Goal: Information Seeking & Learning: Check status

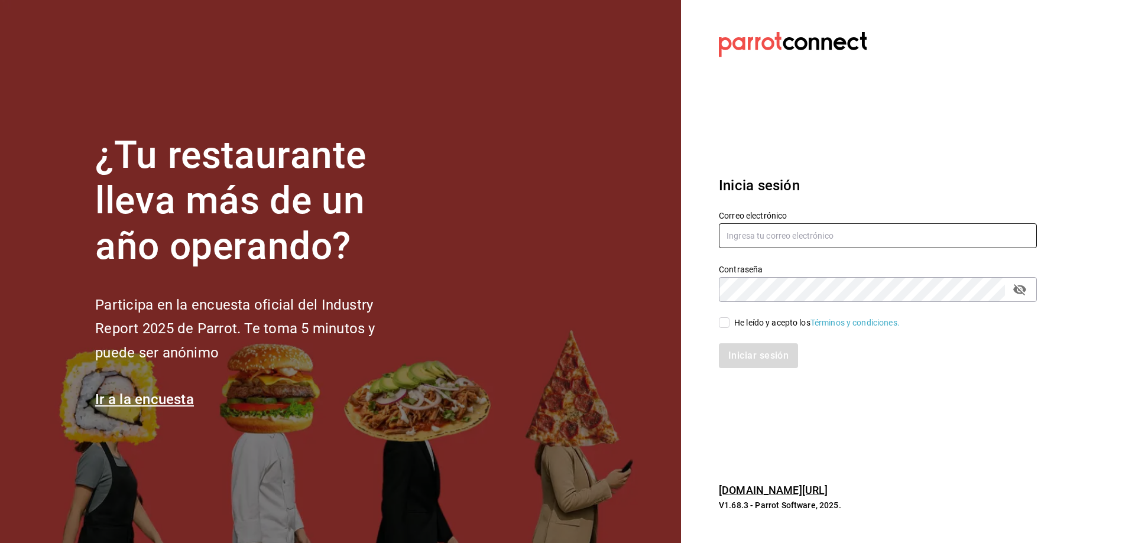
type input "chefabelino17@gmail.com"
click at [726, 320] on input "He leído y acepto los Términos y condiciones." at bounding box center [724, 322] width 11 height 11
checkbox input "true"
click at [741, 355] on button "Iniciar sesión" at bounding box center [759, 355] width 80 height 25
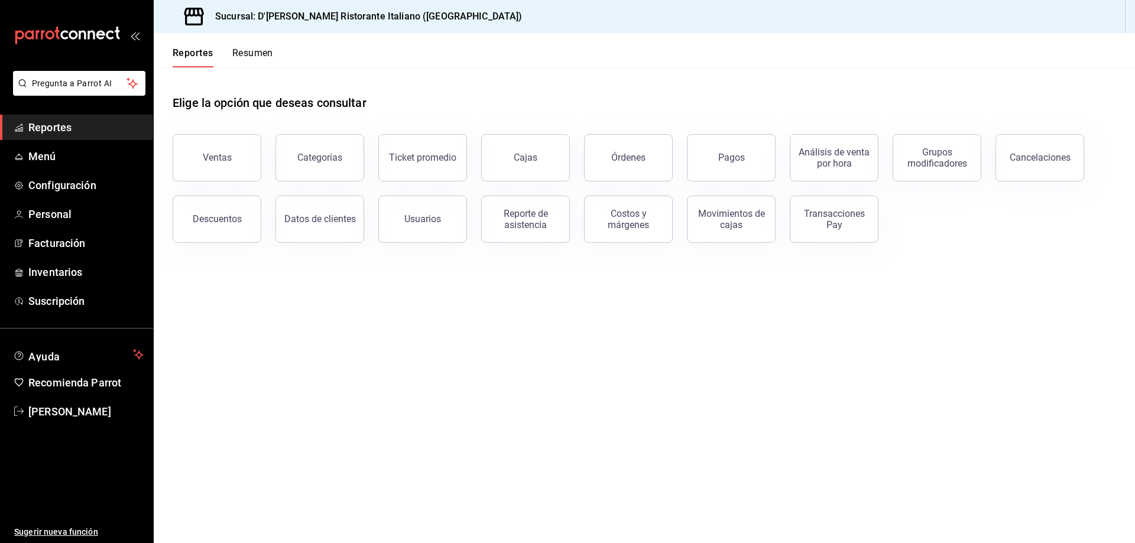
click at [1054, 160] on div "Cancelaciones" at bounding box center [1040, 157] width 61 height 11
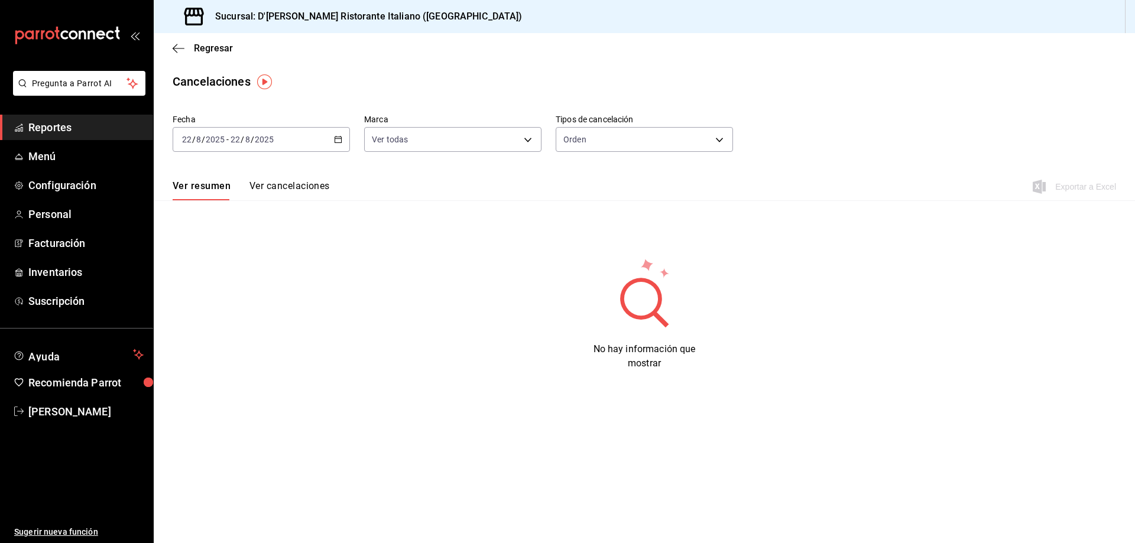
click at [336, 140] on icon "button" at bounding box center [338, 139] width 8 height 8
click at [231, 199] on span "Ayer" at bounding box center [229, 202] width 92 height 12
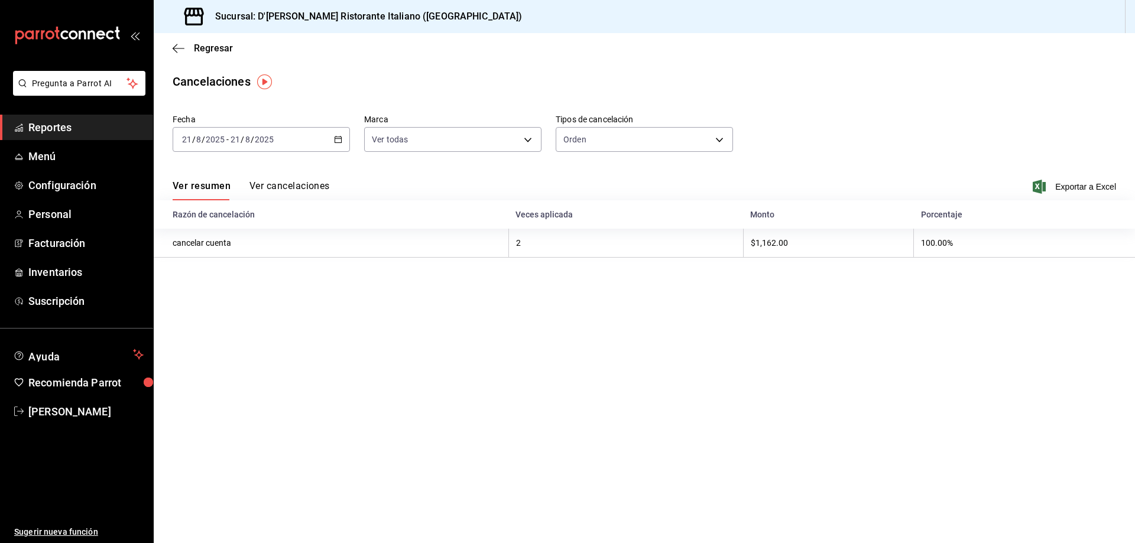
click at [293, 185] on button "Ver cancelaciones" at bounding box center [289, 190] width 80 height 20
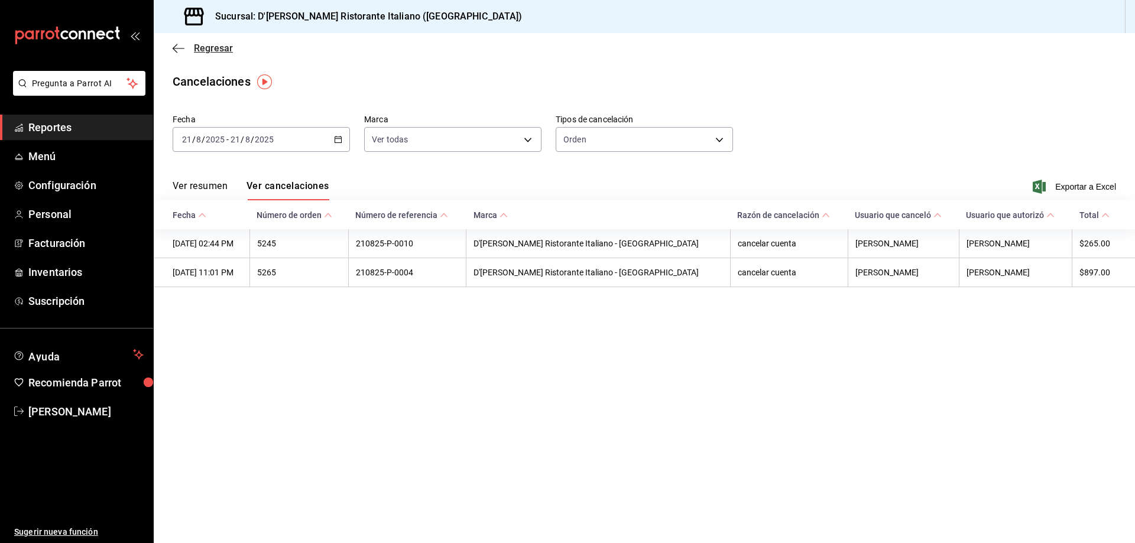
click at [215, 44] on span "Regresar" at bounding box center [213, 48] width 39 height 11
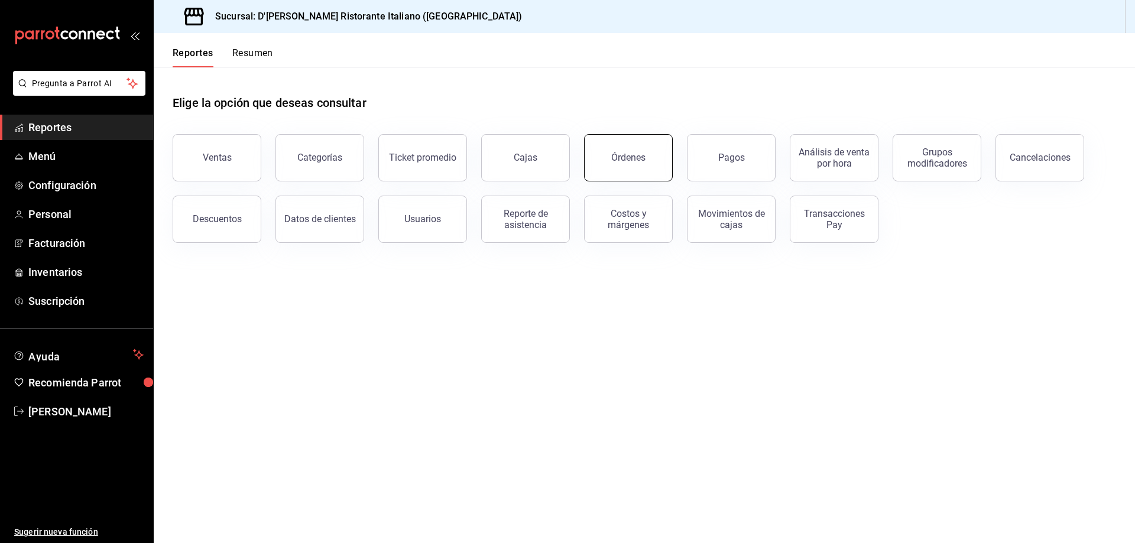
click at [640, 167] on button "Órdenes" at bounding box center [628, 157] width 89 height 47
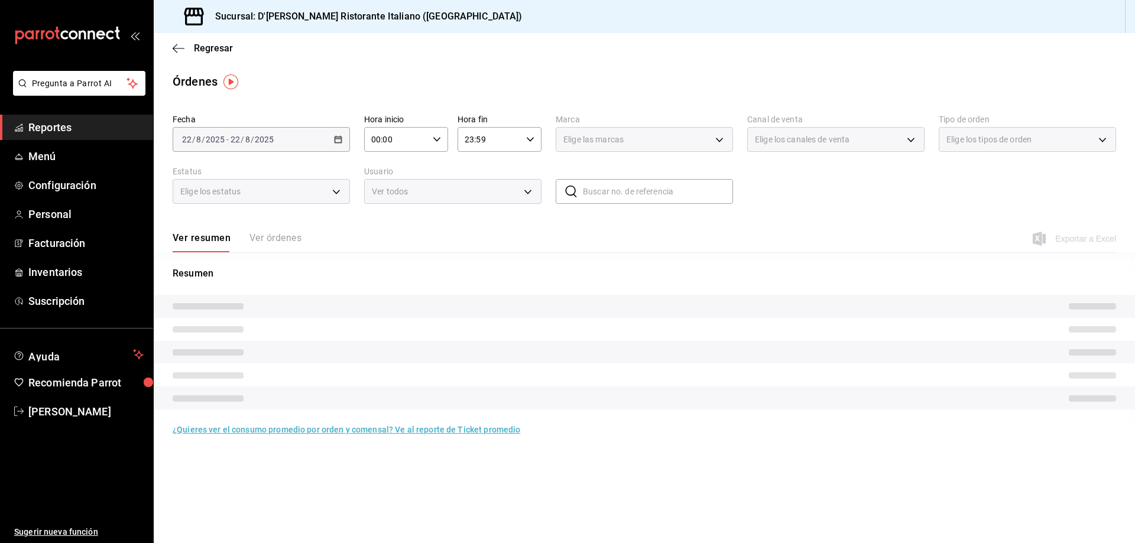
click at [284, 233] on div "Ver resumen Ver órdenes" at bounding box center [237, 242] width 129 height 20
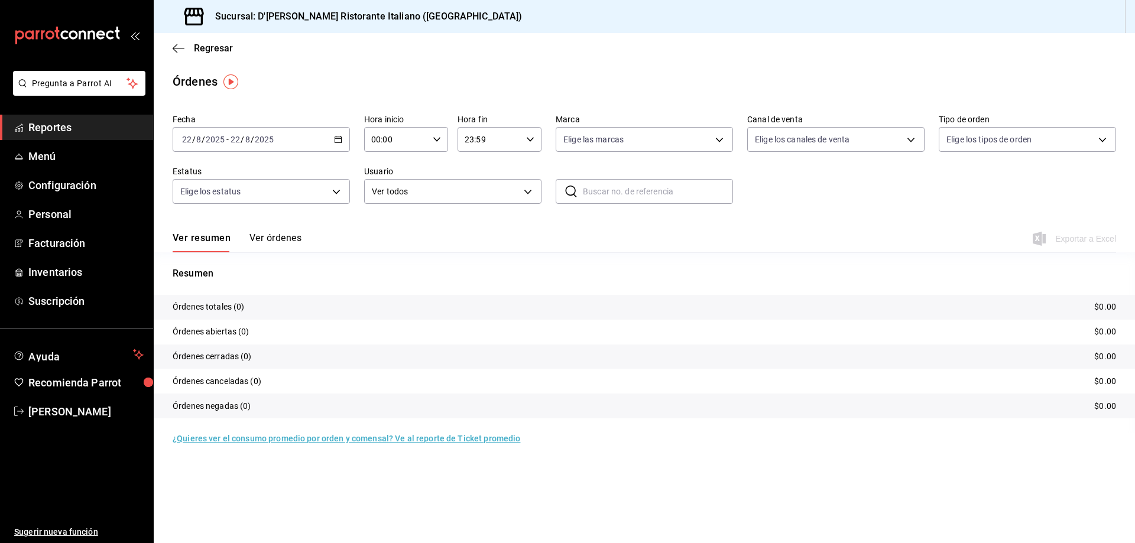
click at [284, 238] on button "Ver órdenes" at bounding box center [275, 242] width 52 height 20
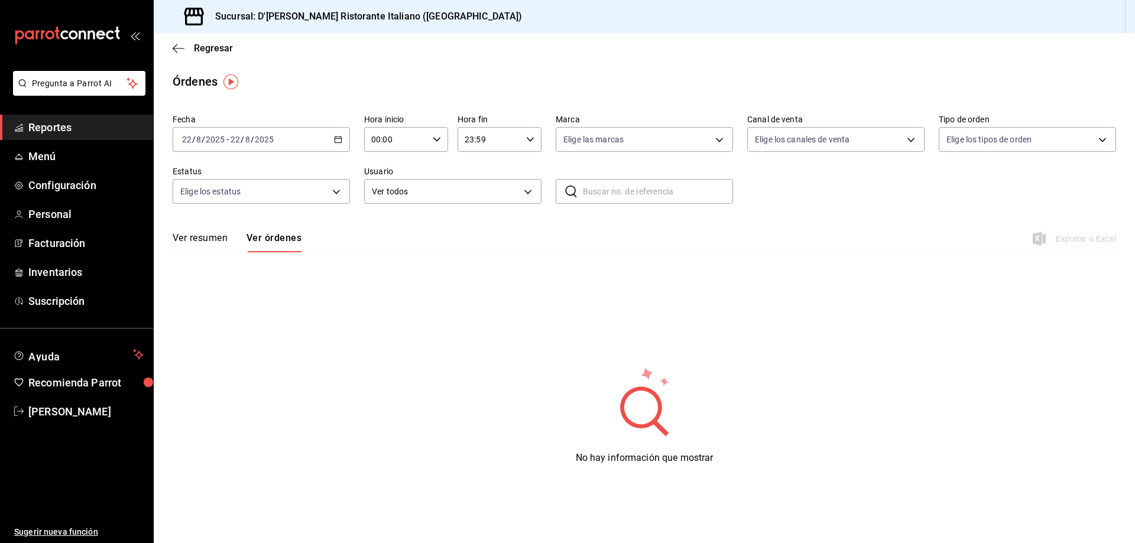
click at [340, 141] on icon "button" at bounding box center [338, 139] width 8 height 8
click at [240, 200] on span "Ayer" at bounding box center [229, 202] width 92 height 12
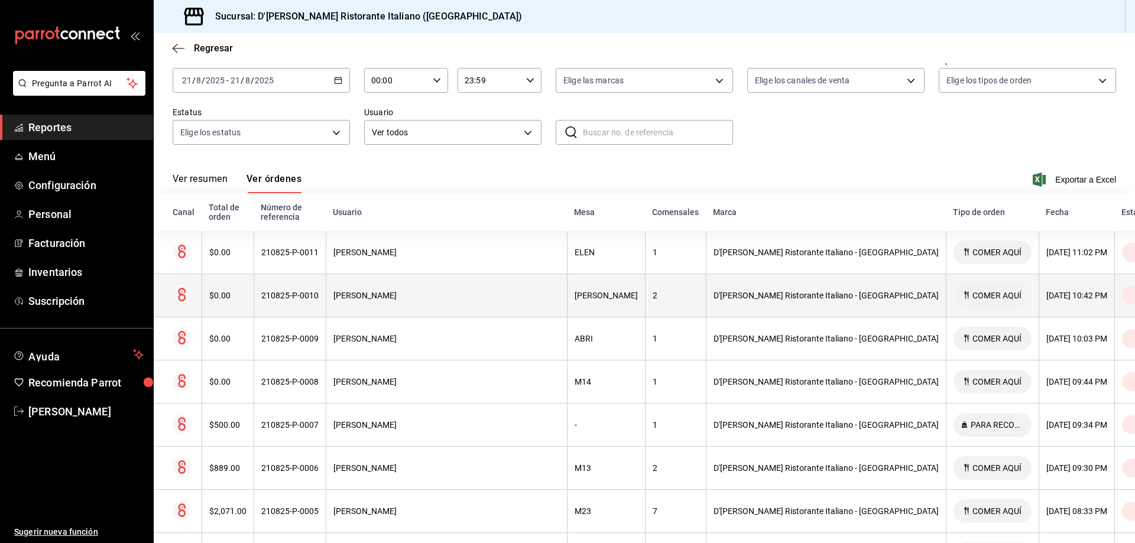
scroll to position [118, 0]
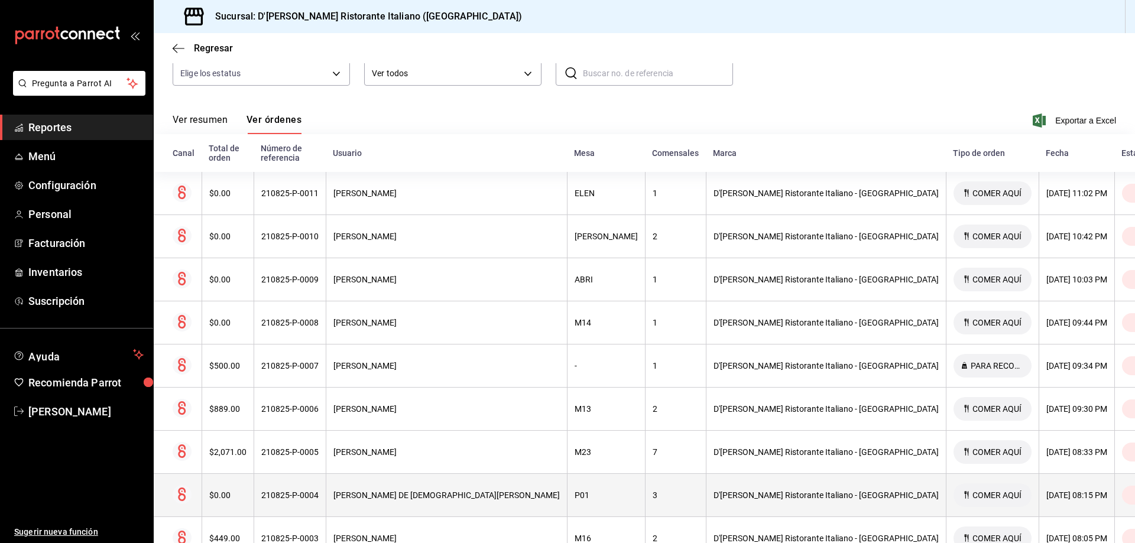
click at [508, 491] on div "[PERSON_NAME] DE [DEMOGRAPHIC_DATA][PERSON_NAME]" at bounding box center [446, 495] width 226 height 9
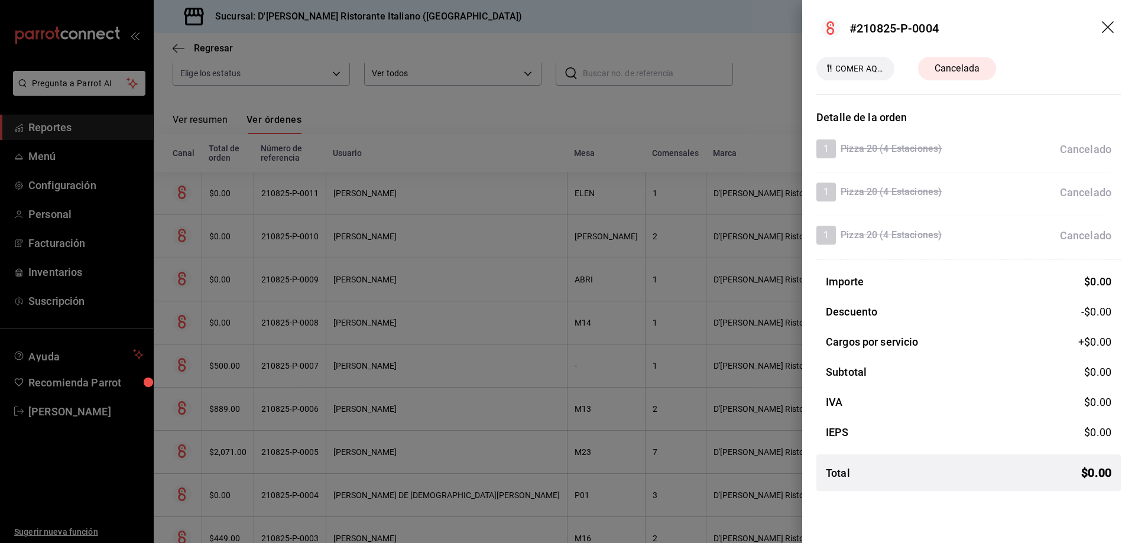
click at [1108, 25] on icon "drag" at bounding box center [1109, 28] width 14 height 14
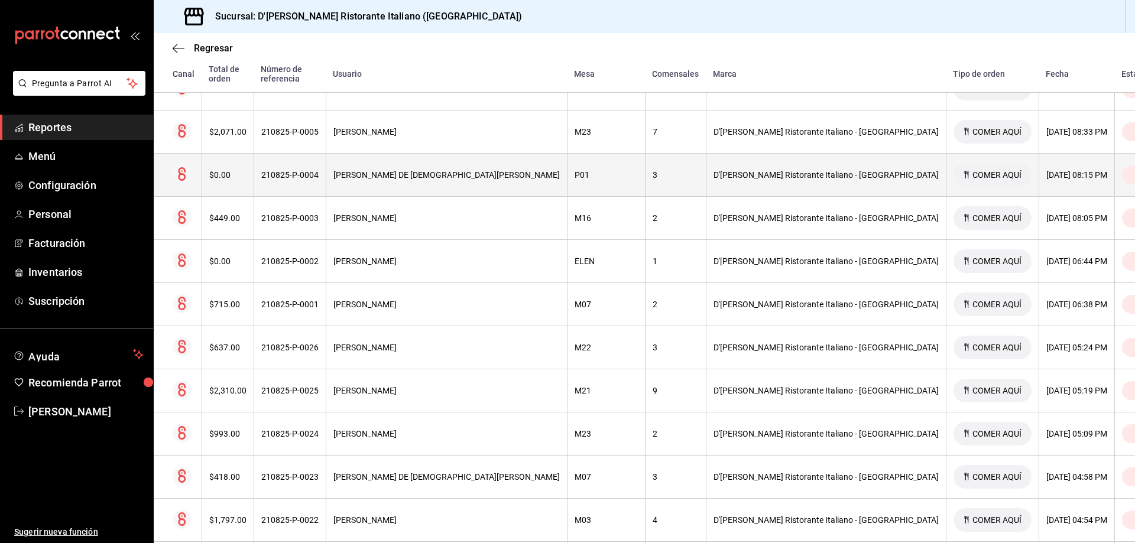
scroll to position [460, 0]
click at [527, 171] on div "[PERSON_NAME] DE [DEMOGRAPHIC_DATA][PERSON_NAME]" at bounding box center [446, 175] width 226 height 9
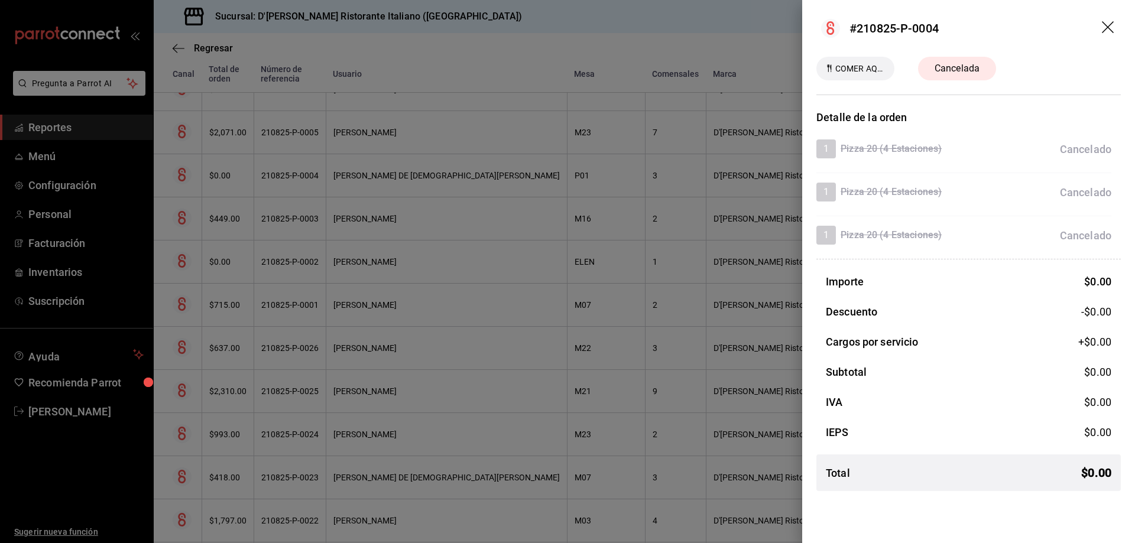
click at [1110, 27] on icon "drag" at bounding box center [1109, 28] width 14 height 14
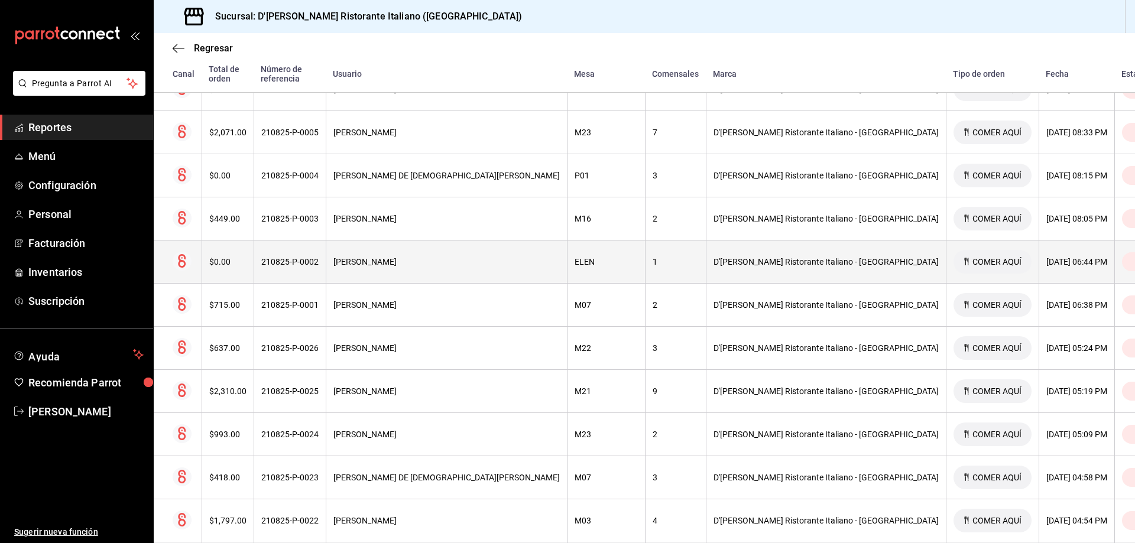
click at [575, 257] on div "ELEN" at bounding box center [606, 261] width 63 height 9
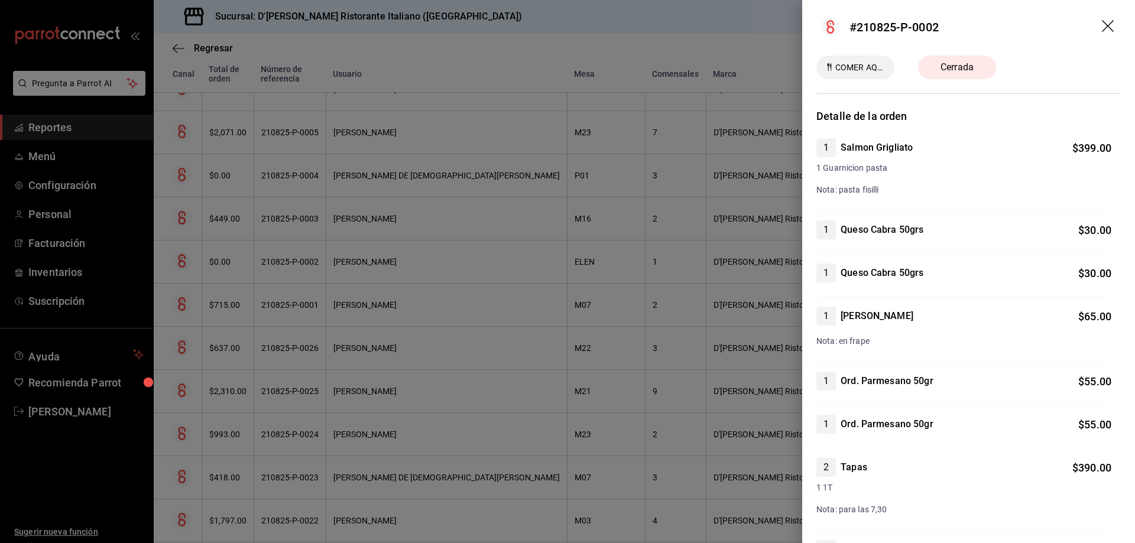
scroll to position [0, 0]
click at [1102, 24] on icon "drag" at bounding box center [1108, 27] width 12 height 12
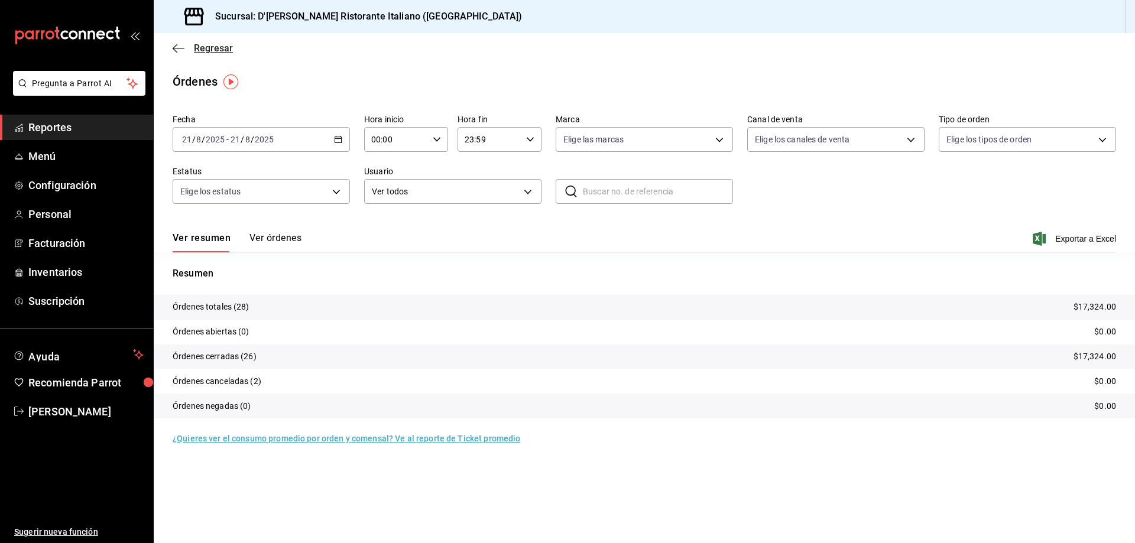
click at [210, 47] on span "Regresar" at bounding box center [213, 48] width 39 height 11
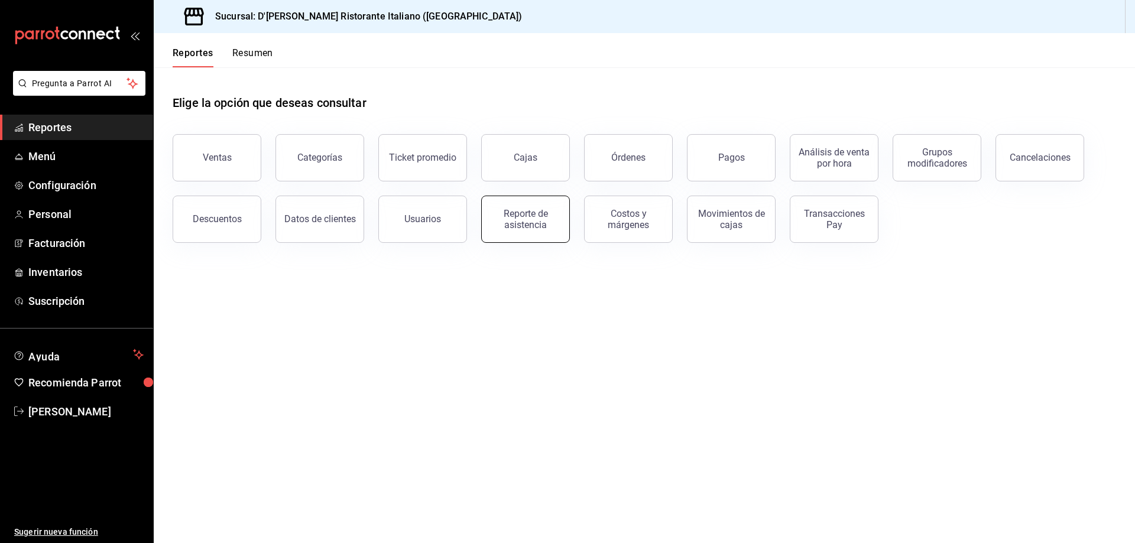
click at [526, 219] on div "Reporte de asistencia" at bounding box center [525, 219] width 73 height 22
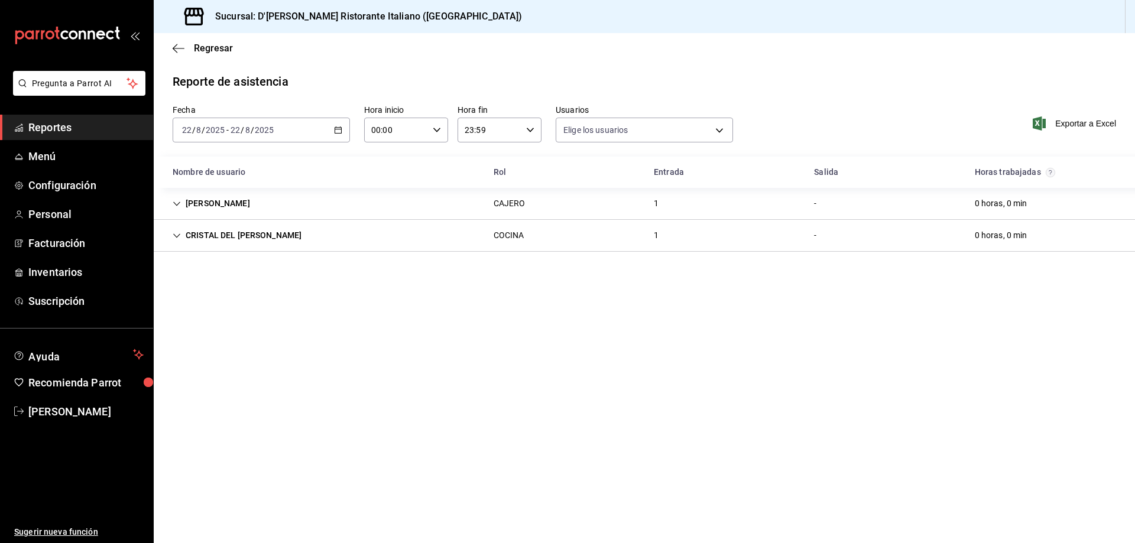
type input "fbaa1dcd-9b1b-42d3-8417-c392ee4ac69c,c847f7ff-4ec8-4711-b402-dbc889304ff0,82cd9…"
click at [259, 202] on div "[PERSON_NAME]" at bounding box center [211, 204] width 96 height 22
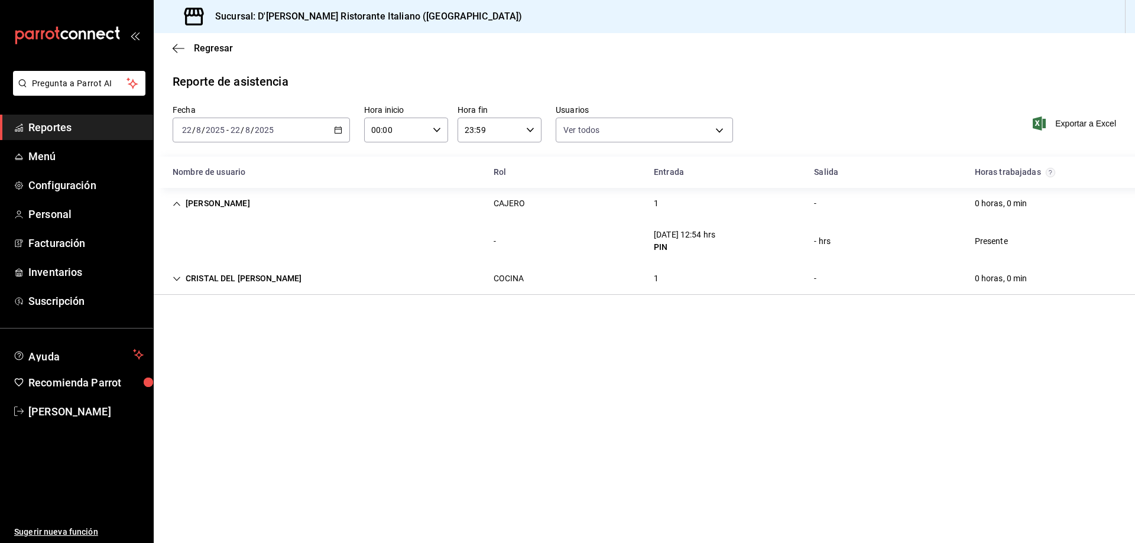
click at [259, 202] on div "[PERSON_NAME]" at bounding box center [211, 204] width 96 height 22
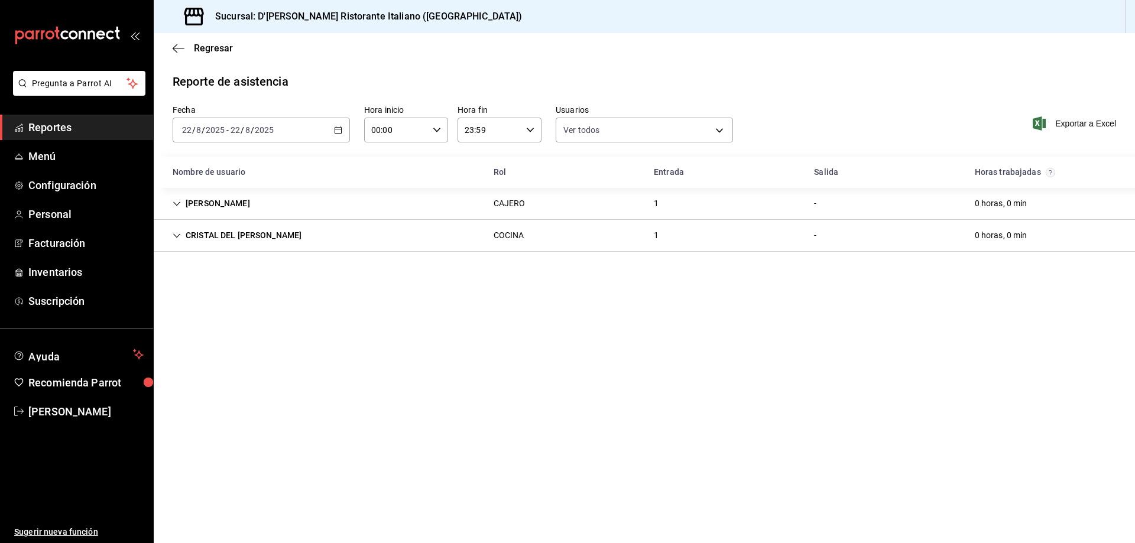
click at [275, 233] on div "CRISTAL DEL [PERSON_NAME]" at bounding box center [237, 236] width 148 height 22
click at [196, 44] on span "Regresar" at bounding box center [213, 48] width 39 height 11
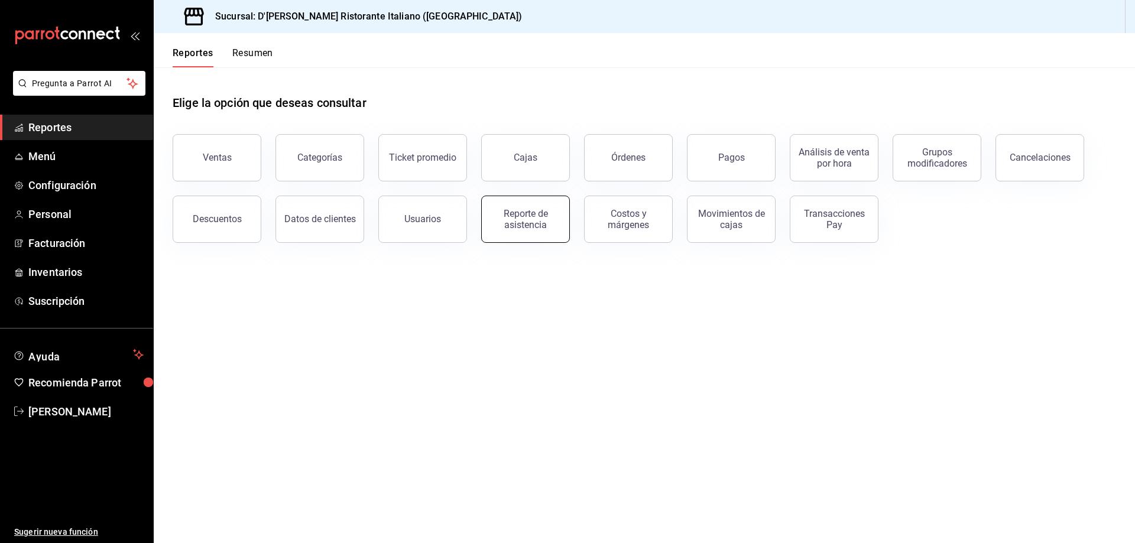
click at [540, 227] on div "Reporte de asistencia" at bounding box center [525, 219] width 73 height 22
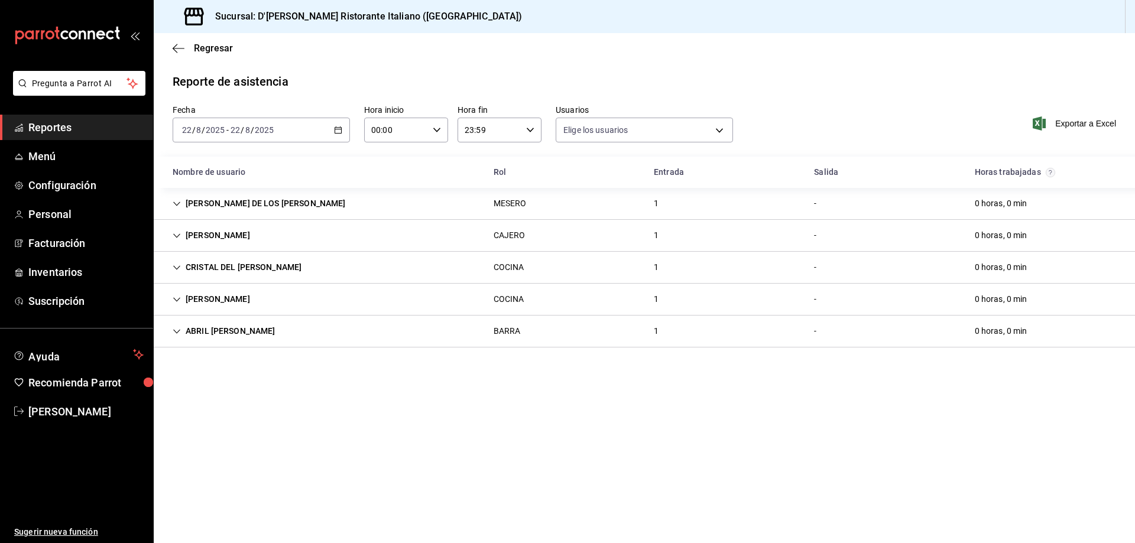
type input "fbaa1dcd-9b1b-42d3-8417-c392ee4ac69c,c847f7ff-4ec8-4711-b402-dbc889304ff0,82cd9…"
click at [208, 44] on span "Regresar" at bounding box center [213, 48] width 39 height 11
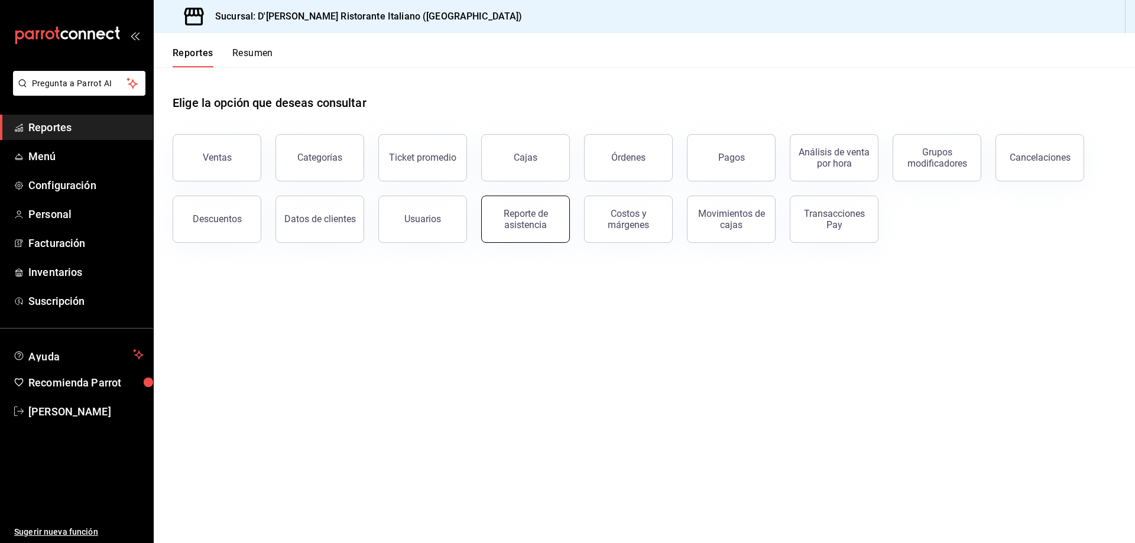
click at [551, 231] on button "Reporte de asistencia" at bounding box center [525, 219] width 89 height 47
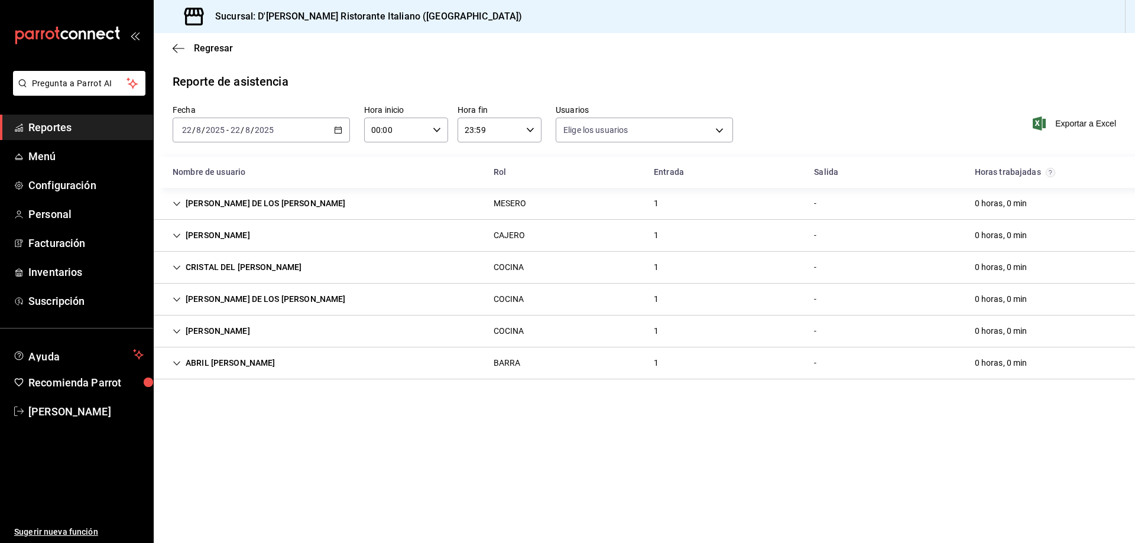
type input "fbaa1dcd-9b1b-42d3-8417-c392ee4ac69c,c847f7ff-4ec8-4711-b402-dbc889304ff0,82cd9…"
click at [202, 48] on span "Regresar" at bounding box center [213, 48] width 39 height 11
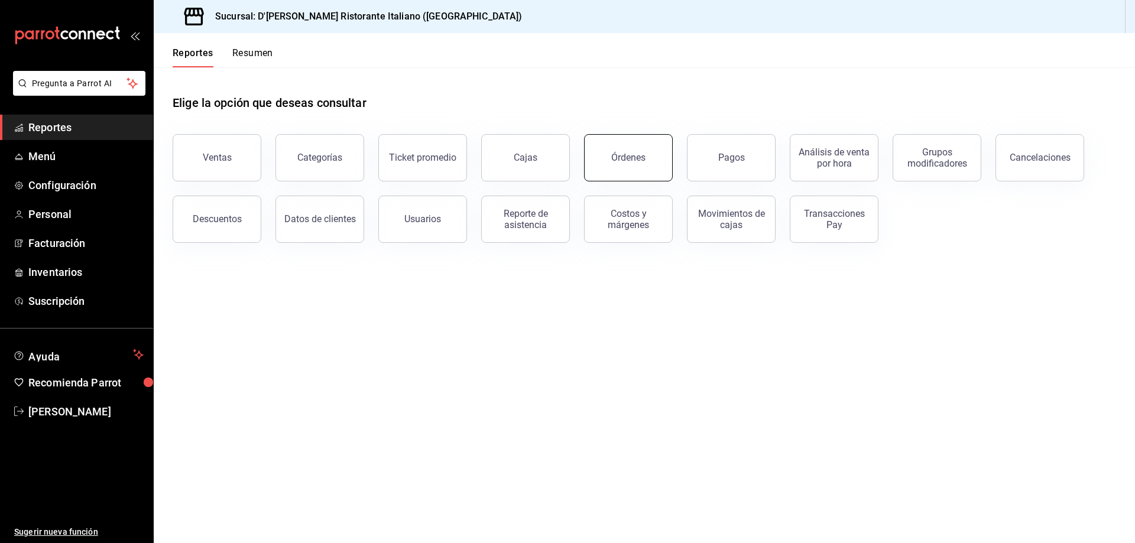
click at [648, 158] on button "Órdenes" at bounding box center [628, 157] width 89 height 47
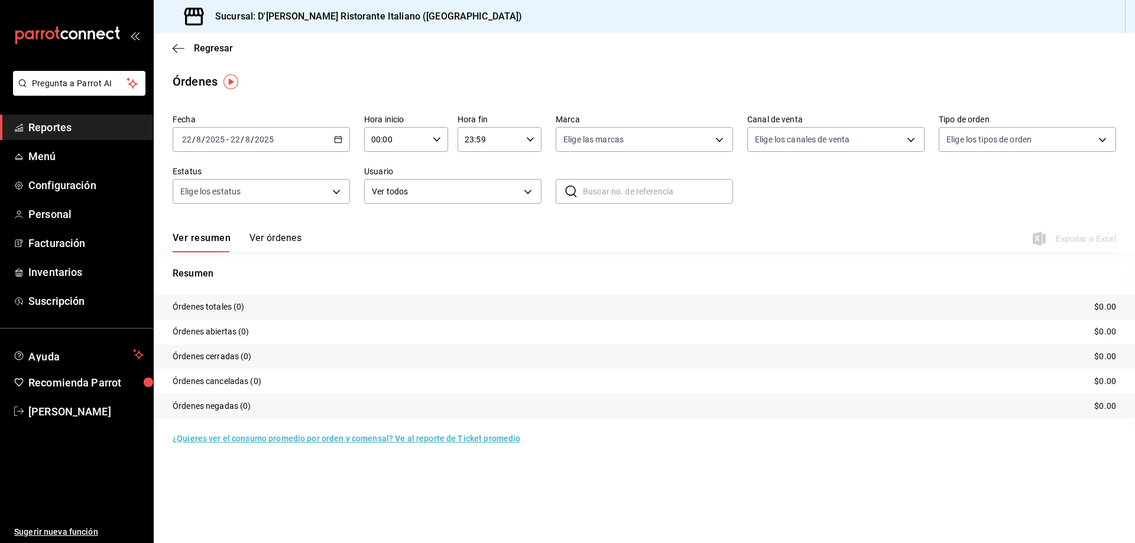
click at [278, 237] on button "Ver órdenes" at bounding box center [275, 242] width 52 height 20
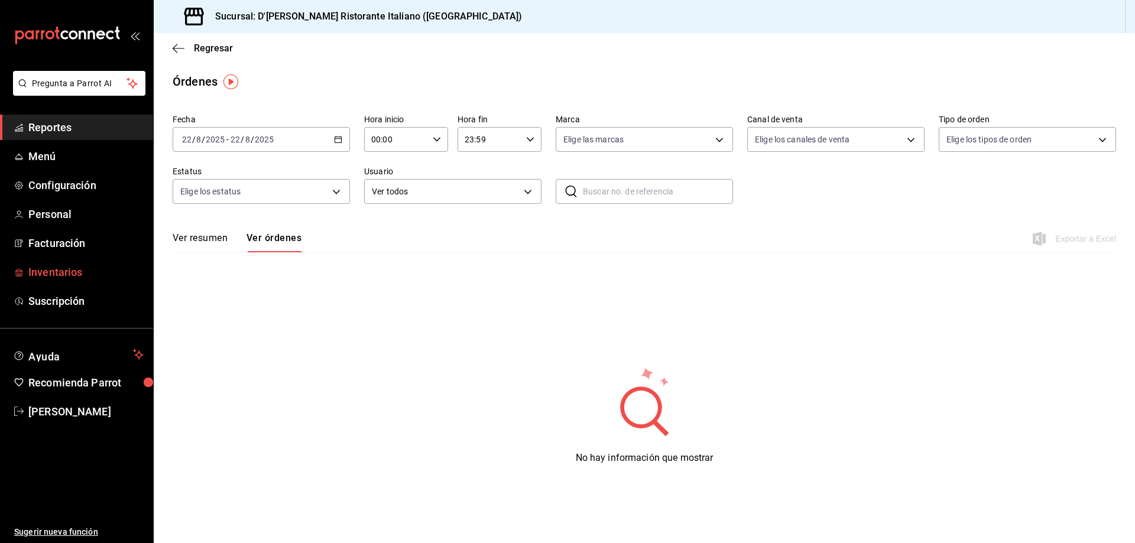
click at [59, 270] on span "Inventarios" at bounding box center [85, 272] width 115 height 16
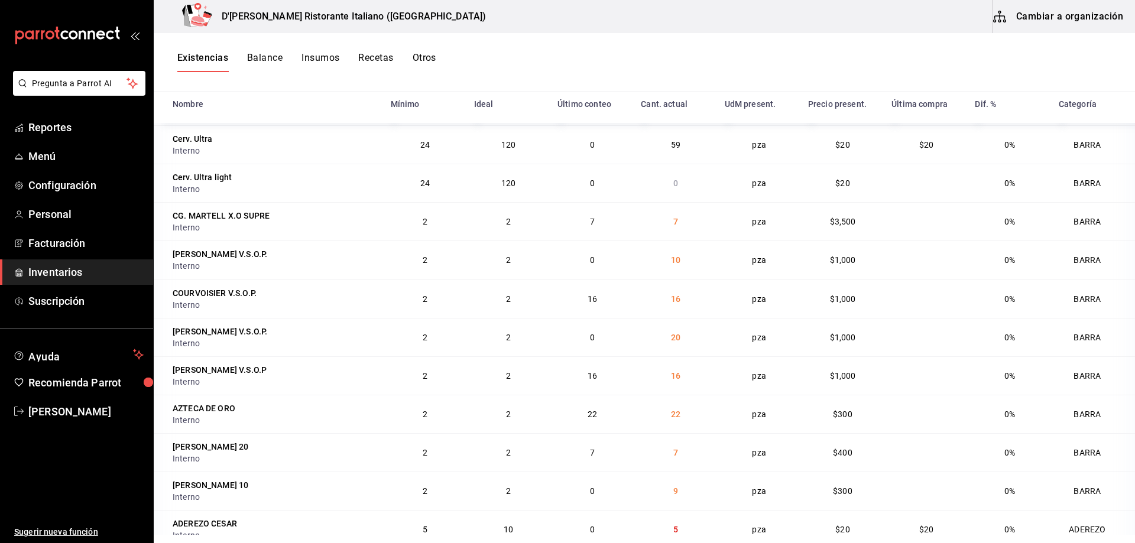
scroll to position [10276, 0]
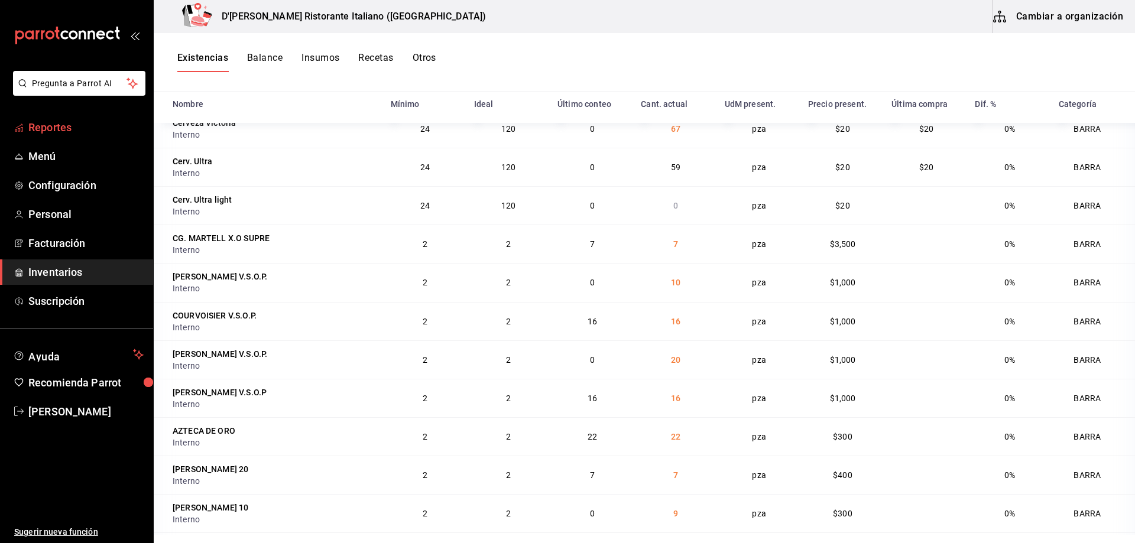
click at [70, 118] on link "Reportes" at bounding box center [76, 127] width 153 height 25
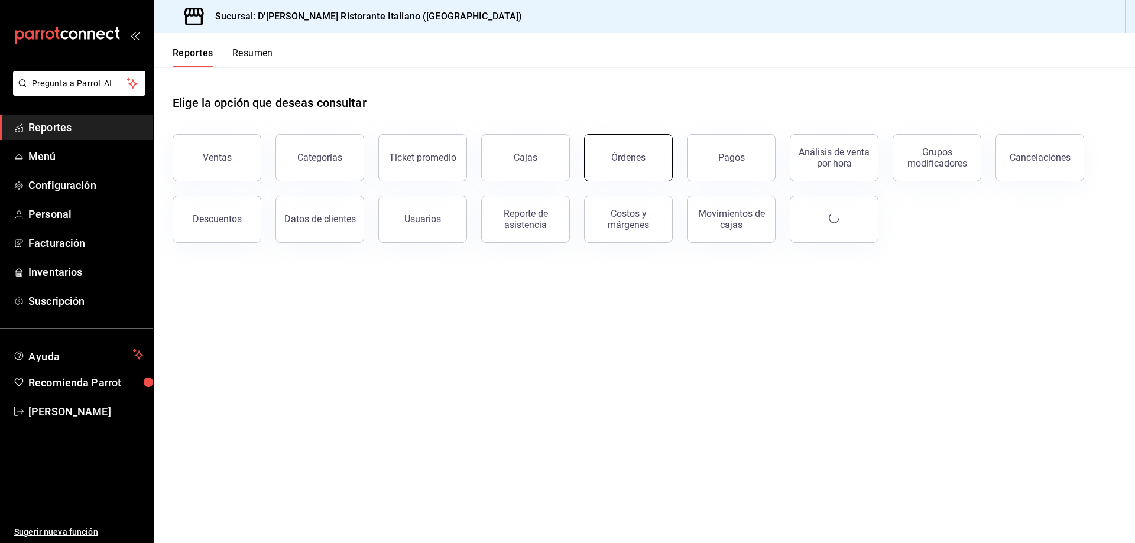
click at [634, 147] on button "Órdenes" at bounding box center [628, 157] width 89 height 47
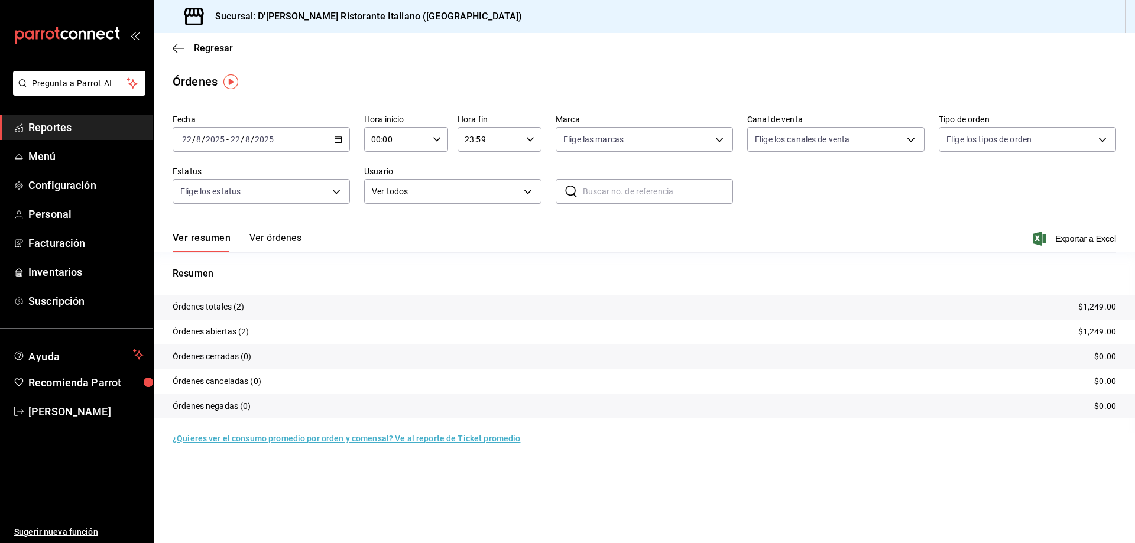
click at [285, 240] on button "Ver órdenes" at bounding box center [275, 242] width 52 height 20
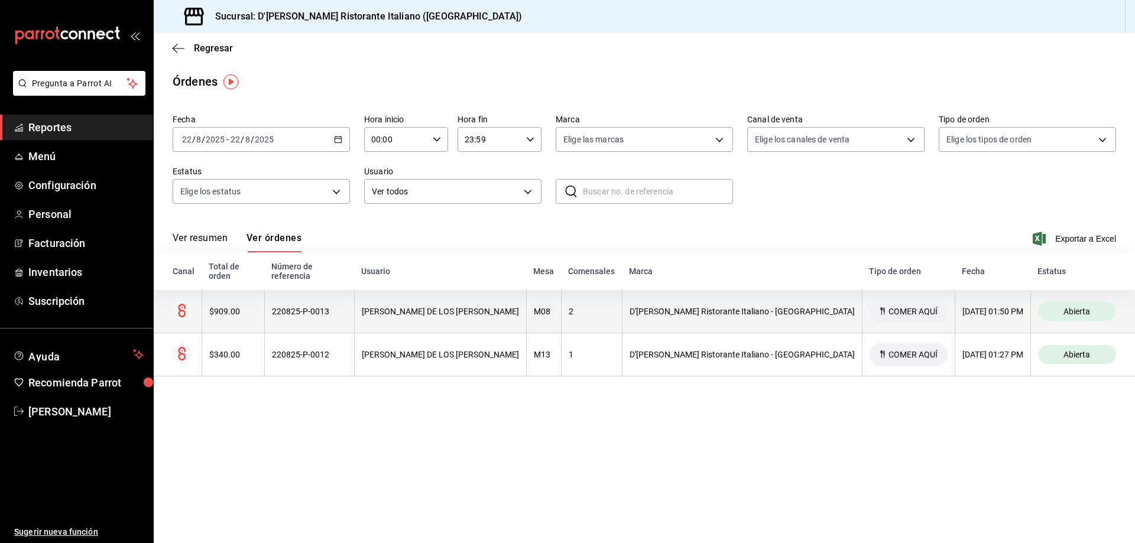
click at [554, 307] on div "M08" at bounding box center [544, 311] width 20 height 9
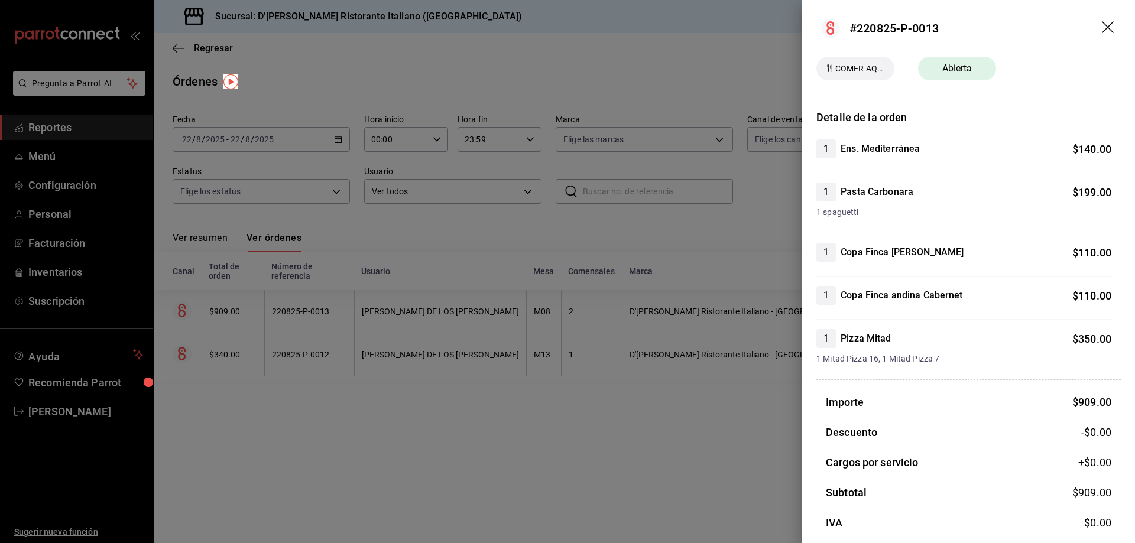
click at [1104, 24] on icon "drag" at bounding box center [1109, 28] width 14 height 14
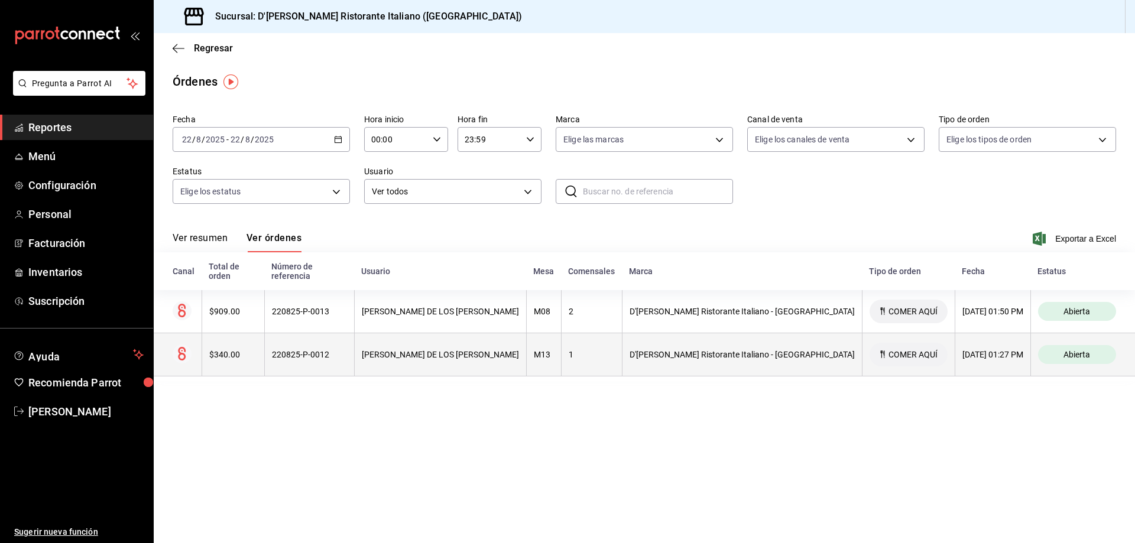
click at [554, 350] on div "M13" at bounding box center [544, 354] width 20 height 9
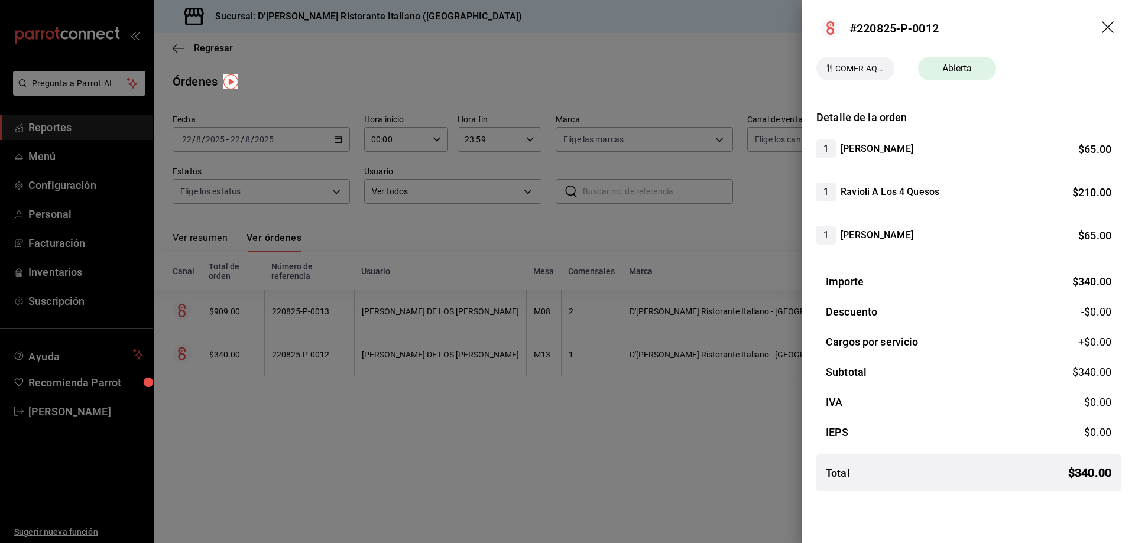
click at [1112, 26] on icon "drag" at bounding box center [1109, 28] width 14 height 14
